Goal: Transaction & Acquisition: Purchase product/service

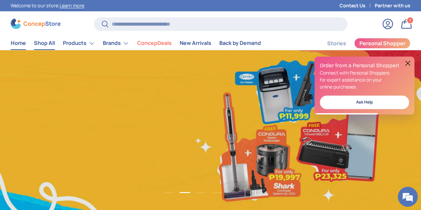
scroll to position [0, 842]
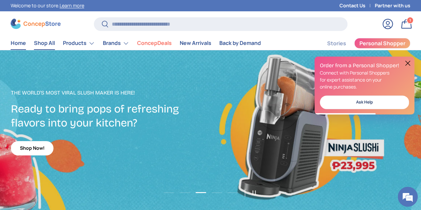
click at [55, 47] on link "Shop All" at bounding box center [44, 43] width 21 height 13
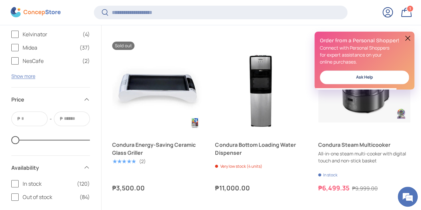
scroll to position [1418, 0]
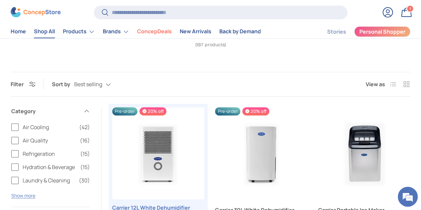
scroll to position [62, 0]
click at [400, 14] on link "Bag 1 1 item" at bounding box center [406, 12] width 15 height 15
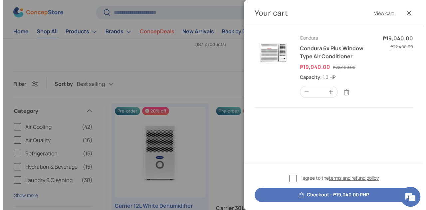
scroll to position [0, 0]
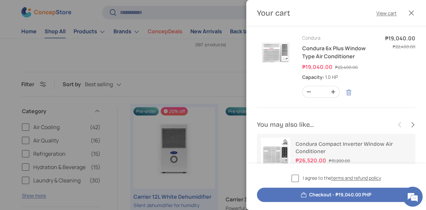
click at [349, 92] on link "Remove" at bounding box center [348, 92] width 13 height 13
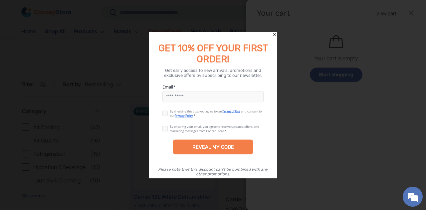
click at [275, 34] on icon "Close" at bounding box center [274, 34] width 5 height 5
